Goal: Information Seeking & Learning: Find specific fact

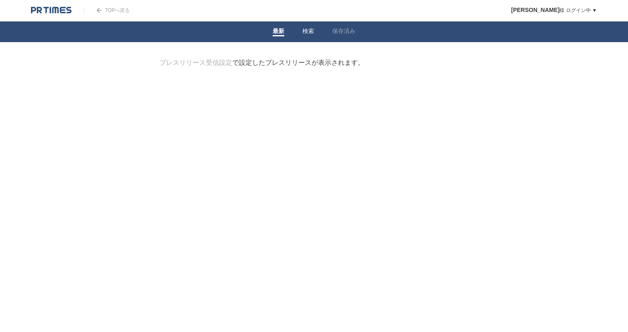
click at [312, 32] on link "検索" at bounding box center [308, 32] width 12 height 9
click at [258, 56] on body "TOPへ戻る [PERSON_NAME] ログイン中 ▼ プレスリリース受信設定 フォロー 除外リスト アカウント設定 閲覧履歴 退会手続き PR TIMES…" at bounding box center [314, 76] width 628 height 153
drag, startPoint x: 264, startPoint y: 72, endPoint x: 305, endPoint y: 72, distance: 40.5
click at [270, 59] on form "検索ワードを入力" at bounding box center [313, 59] width 309 height 0
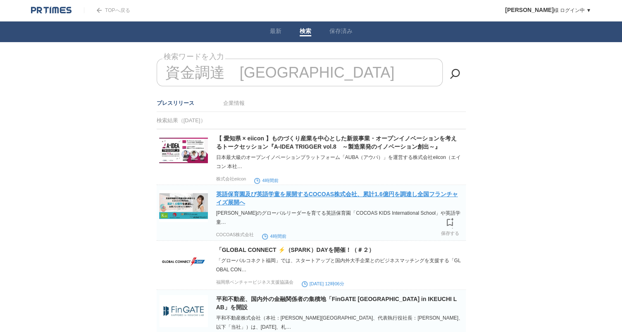
click at [277, 195] on link "英語保育園及び英語学童を展開するCOCOAS株式会社、累計1.6億円を調達し全国フランチャイズ展開へ" at bounding box center [337, 198] width 242 height 15
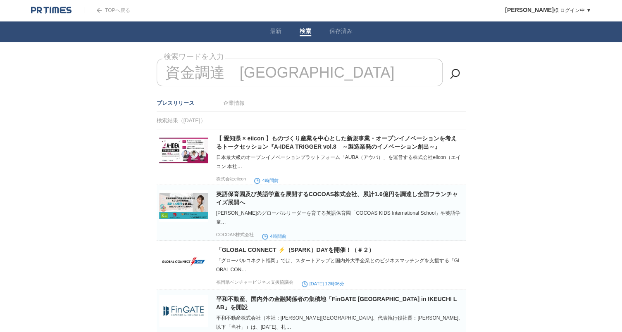
click at [351, 77] on input "資金調達　[GEOGRAPHIC_DATA]" at bounding box center [300, 73] width 286 height 28
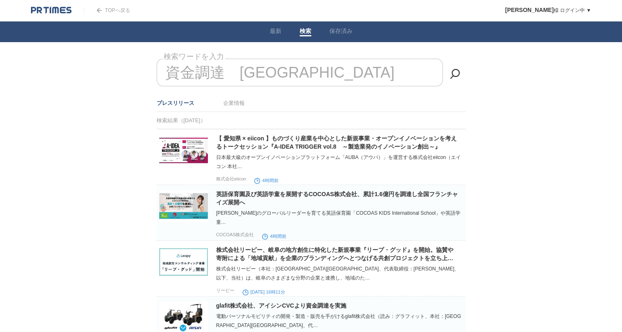
click at [304, 78] on input "資金調達　[GEOGRAPHIC_DATA]" at bounding box center [300, 73] width 286 height 28
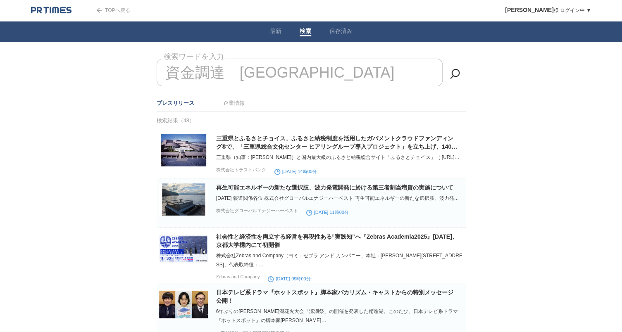
type input "資金調達　[GEOGRAPHIC_DATA]"
